Goal: Task Accomplishment & Management: Manage account settings

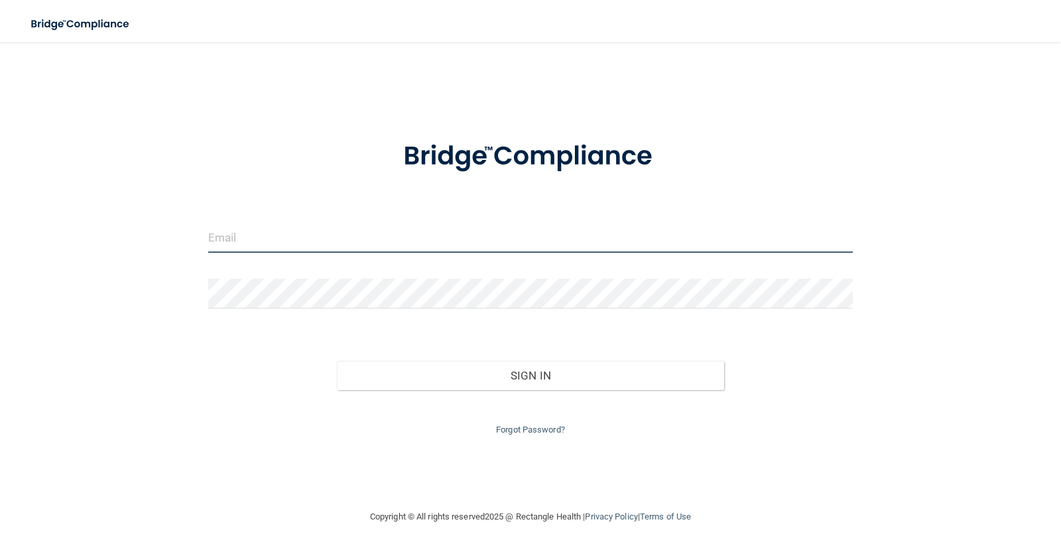
type input "[EMAIL_ADDRESS][DOMAIN_NAME]"
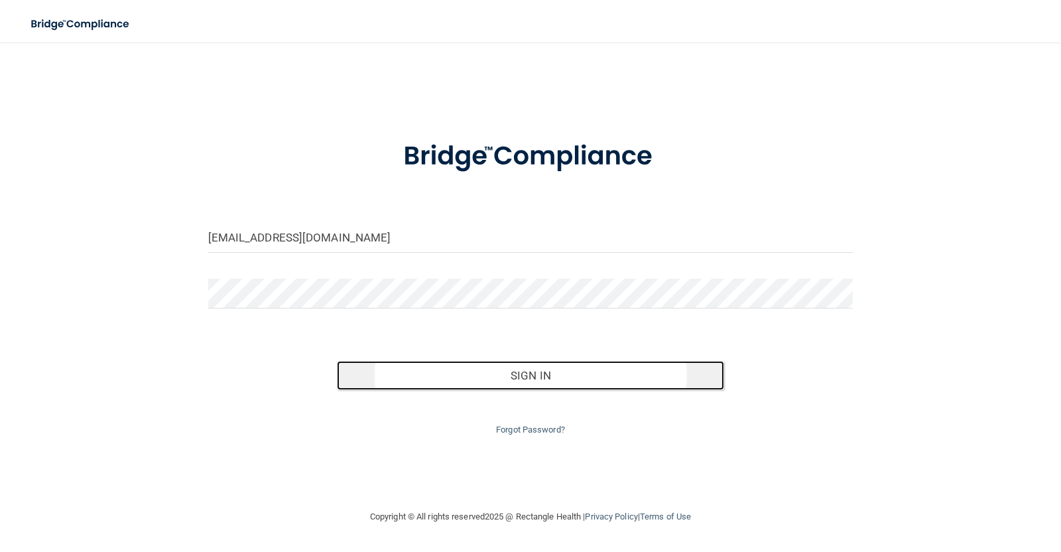
click at [441, 385] on button "Sign In" at bounding box center [530, 375] width 387 height 29
click at [503, 367] on button "Sign In" at bounding box center [530, 375] width 387 height 29
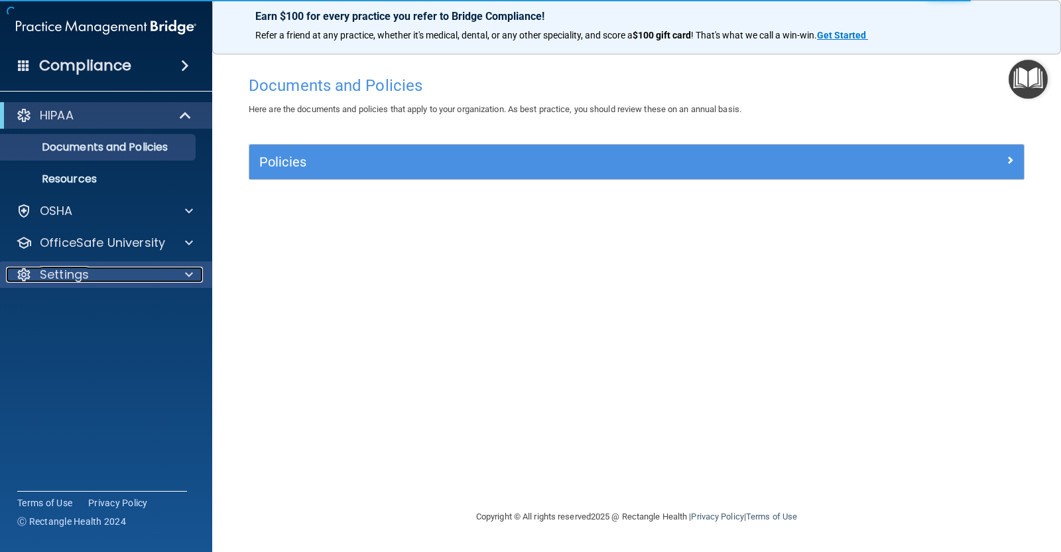
click at [95, 267] on div "Settings" at bounding box center [88, 275] width 164 height 16
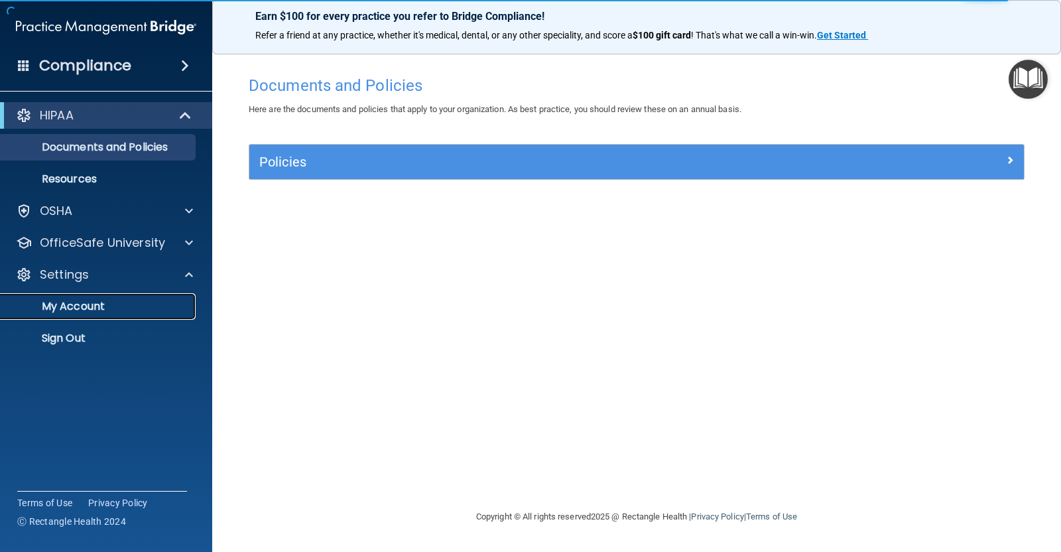
click at [97, 318] on link "My Account" at bounding box center [91, 306] width 209 height 27
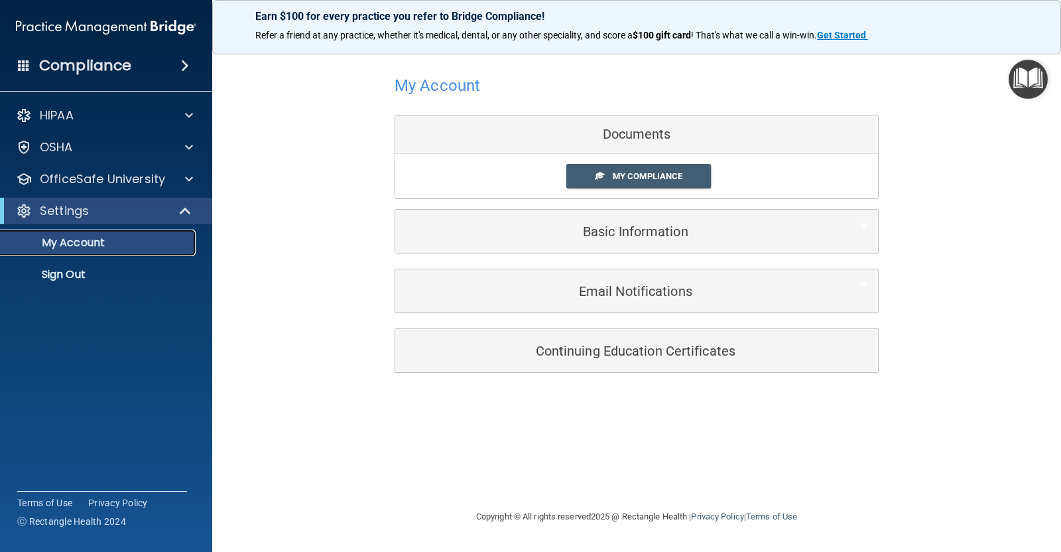
click at [153, 247] on p "My Account" at bounding box center [99, 242] width 181 height 13
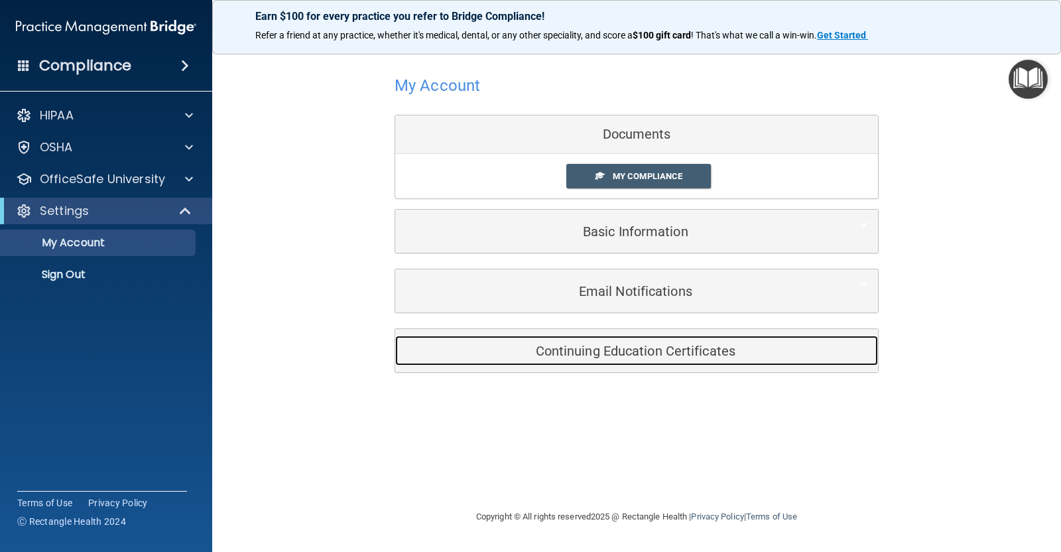
click at [498, 347] on h5 "Continuing Education Certificates" at bounding box center [616, 350] width 422 height 15
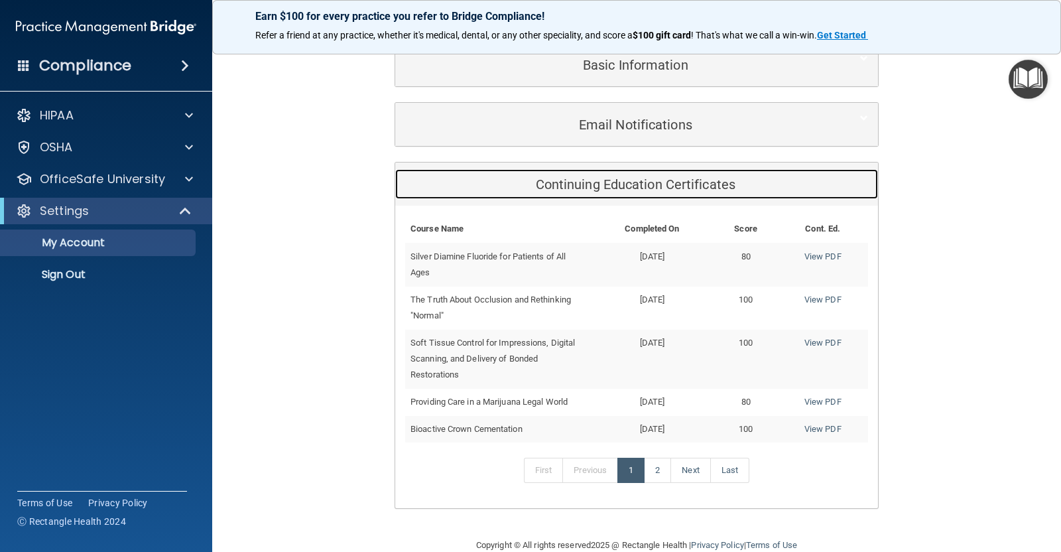
scroll to position [190, 0]
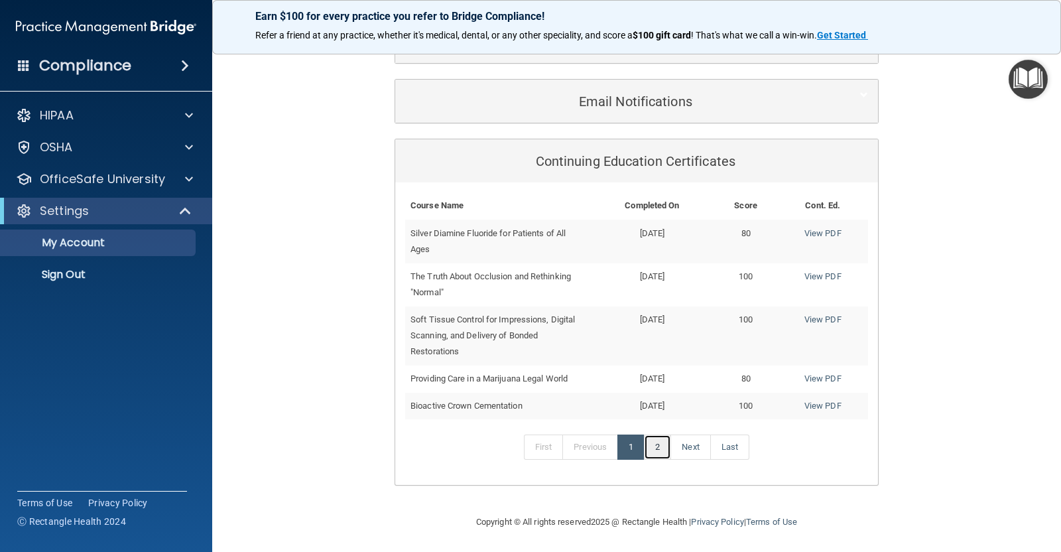
click at [652, 442] on link "2" at bounding box center [657, 446] width 27 height 25
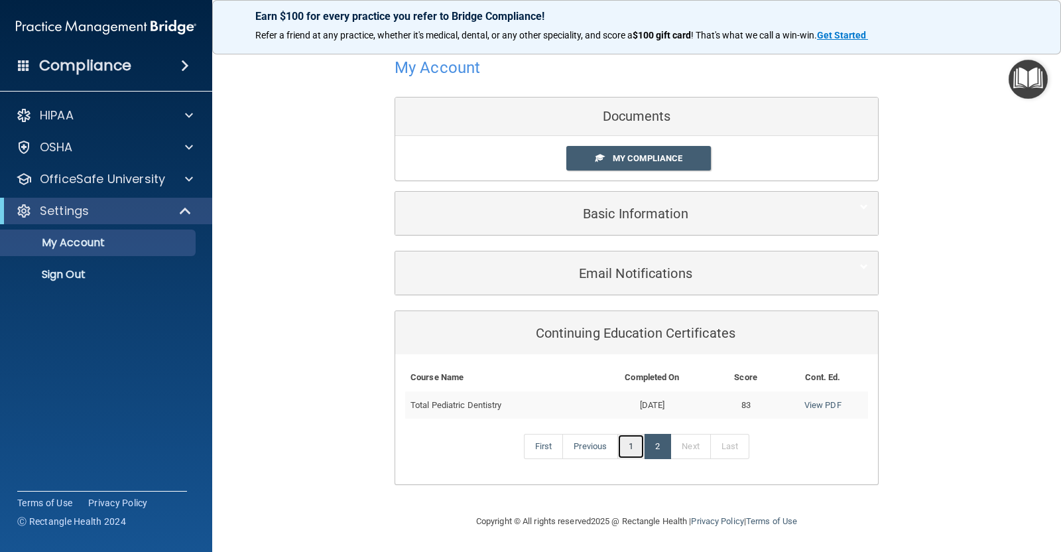
click at [625, 446] on link "1" at bounding box center [630, 446] width 27 height 25
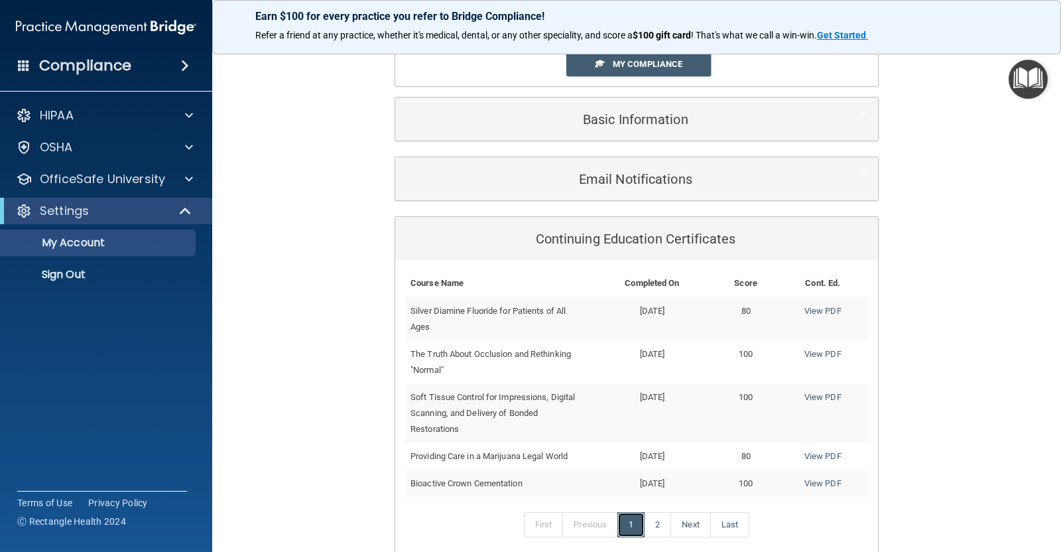
scroll to position [190, 0]
